Goal: Information Seeking & Learning: Find specific fact

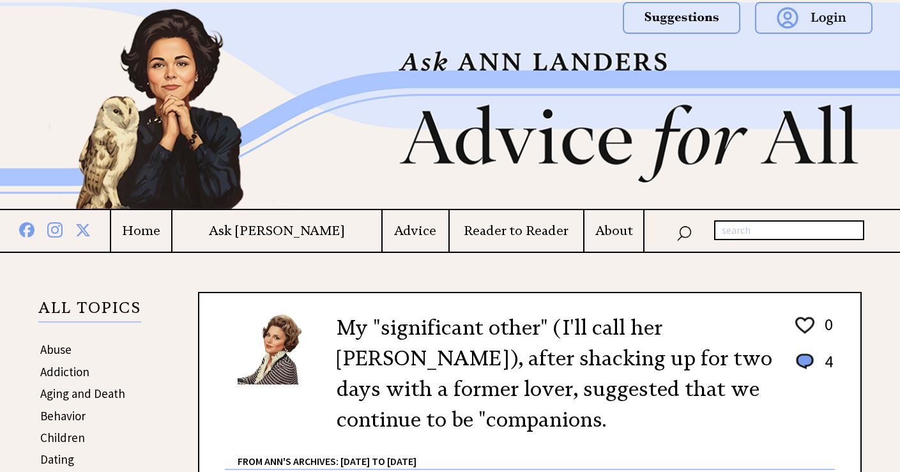
click at [738, 227] on input "text" at bounding box center [789, 230] width 150 height 20
type input "-isms"
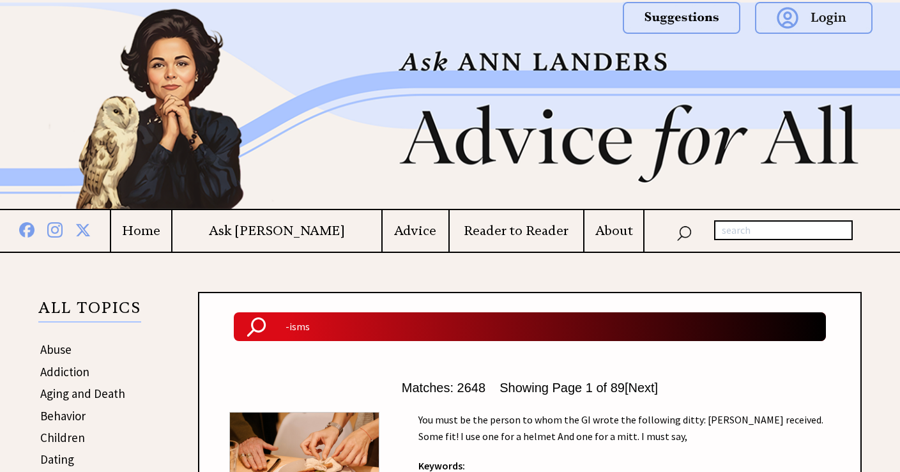
click at [738, 229] on input "text" at bounding box center [783, 230] width 139 height 20
type input "December 2002"
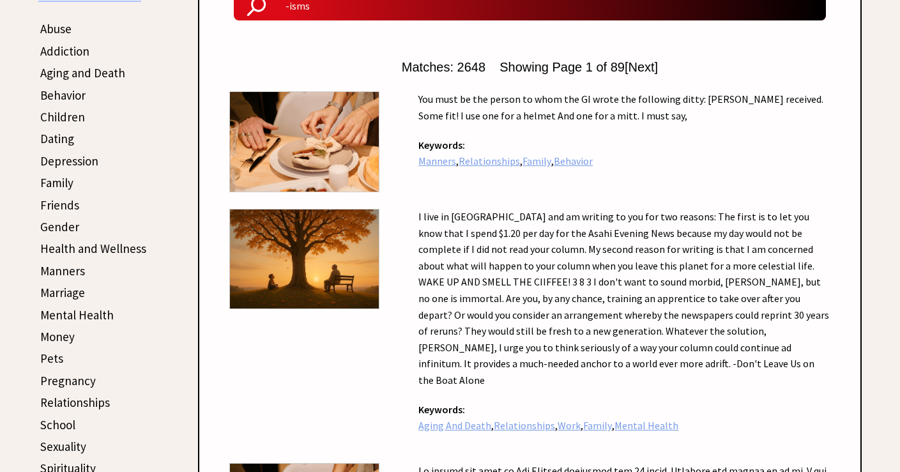
scroll to position [322, 0]
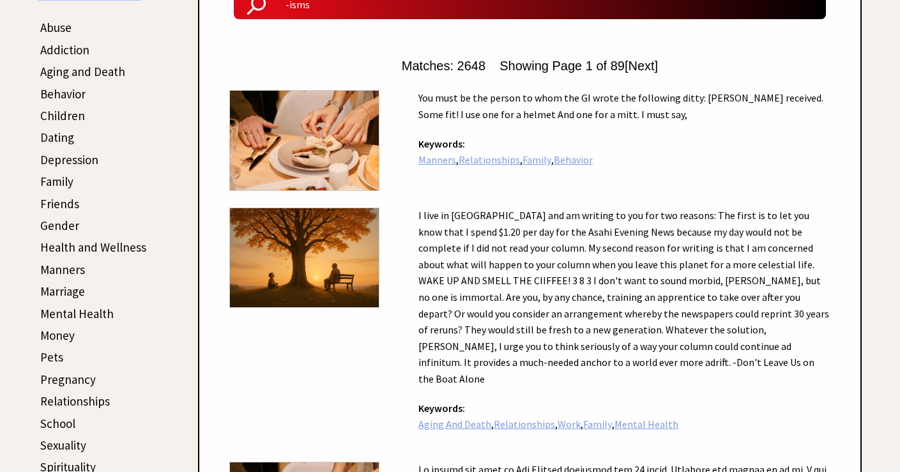
click at [66, 337] on link "Money" at bounding box center [57, 335] width 35 height 15
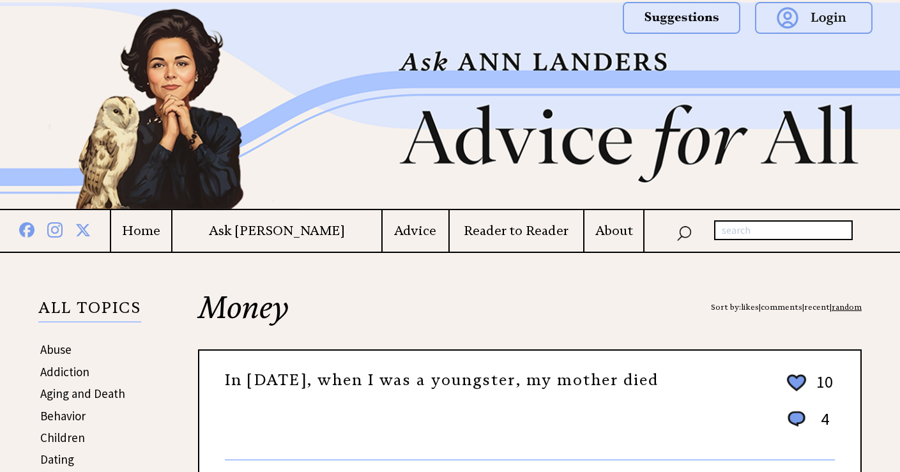
click at [750, 232] on input "text" at bounding box center [783, 230] width 139 height 20
type input "you have two cows"
